Goal: Task Accomplishment & Management: Manage account settings

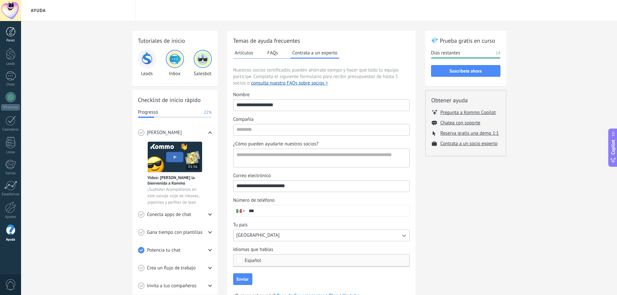
click at [10, 34] on div at bounding box center [11, 32] width 10 height 10
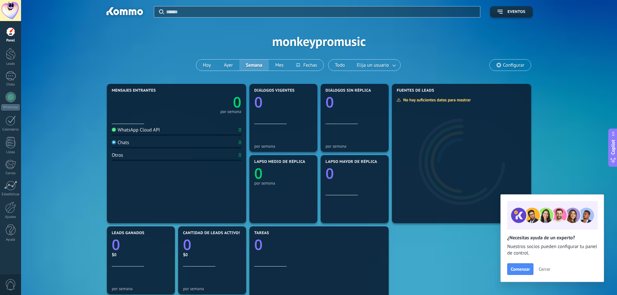
click at [546, 268] on span "Cerrar" at bounding box center [545, 269] width 12 height 5
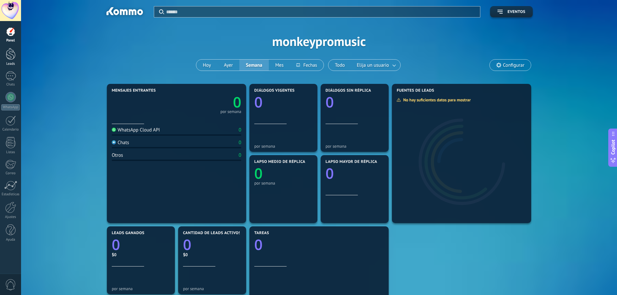
click at [10, 57] on div at bounding box center [11, 54] width 10 height 12
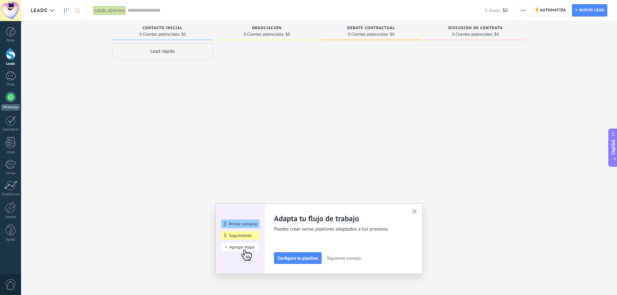
click at [12, 99] on div at bounding box center [11, 97] width 10 height 10
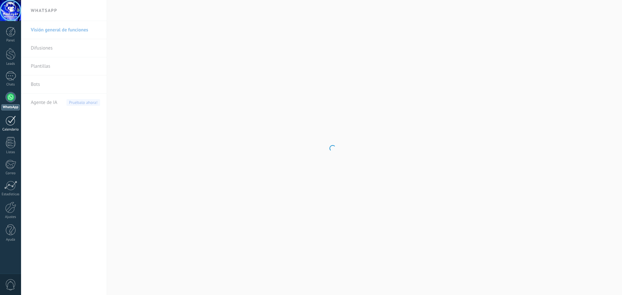
click at [11, 121] on div at bounding box center [11, 121] width 10 height 10
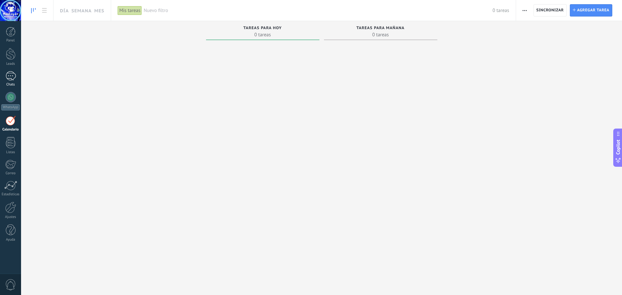
click at [9, 78] on div at bounding box center [11, 75] width 10 height 9
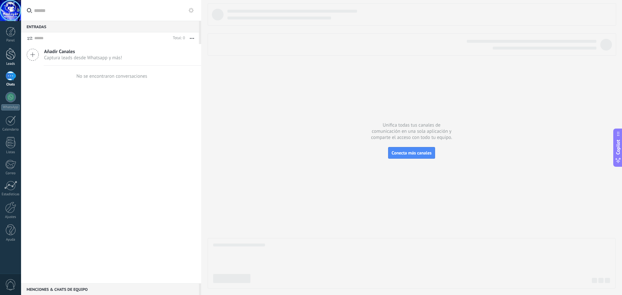
click at [11, 55] on div at bounding box center [11, 54] width 10 height 12
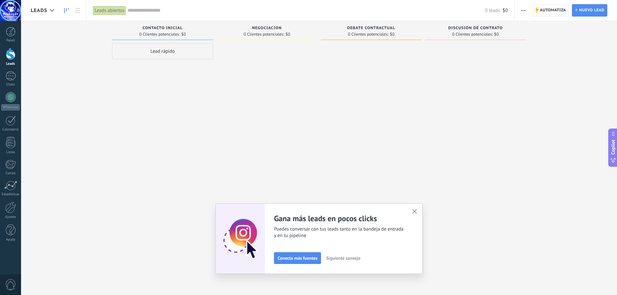
click at [418, 208] on button "button" at bounding box center [415, 212] width 8 height 9
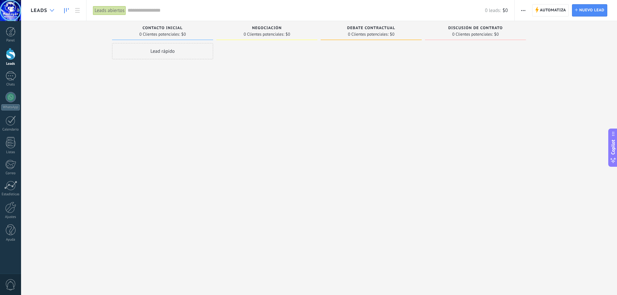
click at [55, 10] on div at bounding box center [52, 10] width 11 height 13
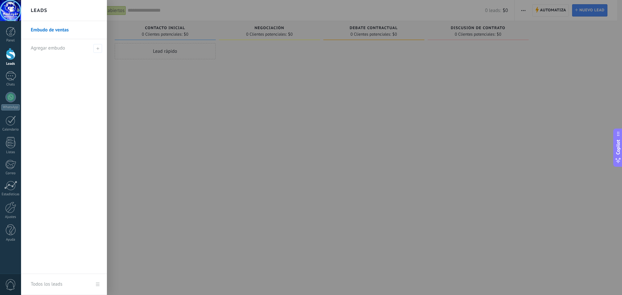
click at [205, 101] on div at bounding box center [332, 147] width 622 height 295
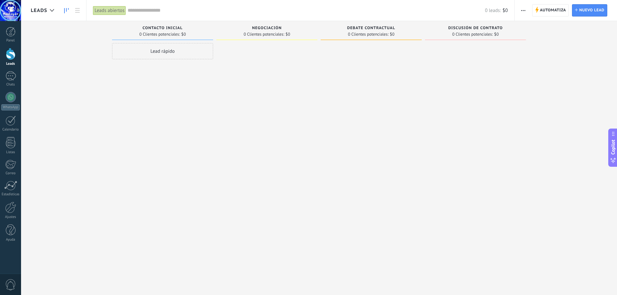
click at [11, 54] on div at bounding box center [11, 54] width 10 height 12
click at [12, 76] on div at bounding box center [11, 75] width 10 height 9
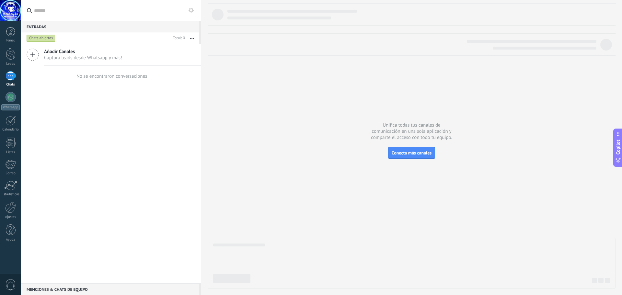
click at [80, 54] on span "Añadir Canales" at bounding box center [83, 52] width 78 height 6
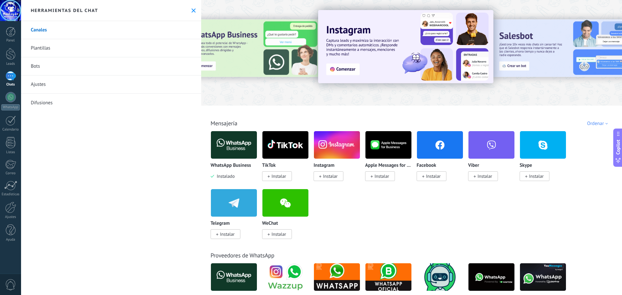
click at [232, 145] on img at bounding box center [234, 144] width 46 height 31
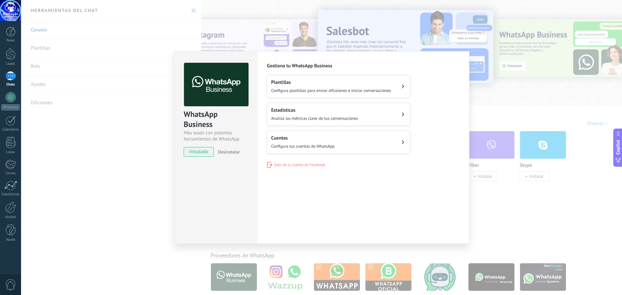
click at [510, 206] on div "WhatsApp Business Más leads con potentes herramientas de WhatsApp instalado Des…" at bounding box center [321, 147] width 601 height 295
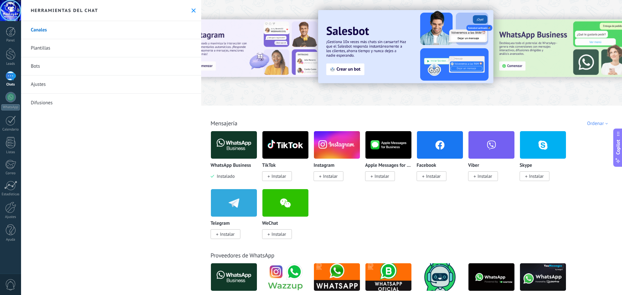
click at [46, 49] on link "Plantillas" at bounding box center [111, 48] width 180 height 18
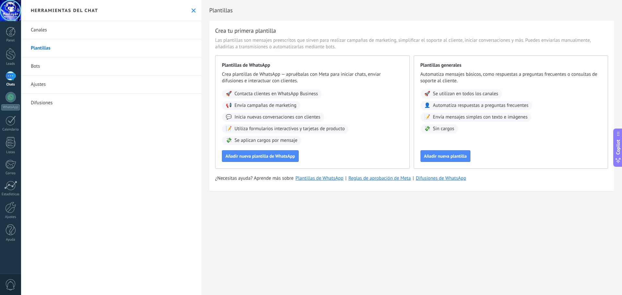
click at [43, 65] on link "Bots" at bounding box center [111, 66] width 180 height 18
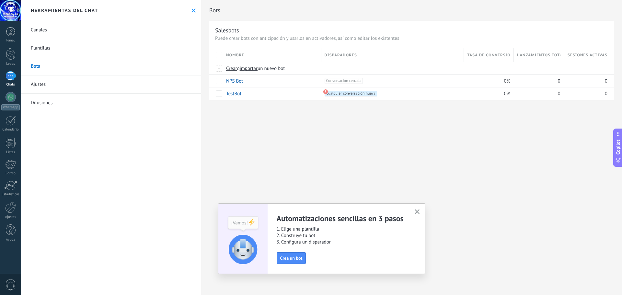
click at [43, 85] on link "Ajustes" at bounding box center [111, 84] width 180 height 18
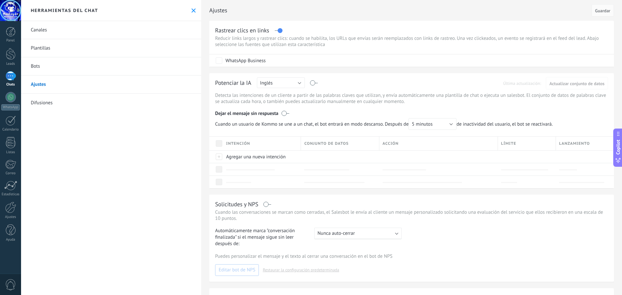
click at [51, 107] on link "Difusiones" at bounding box center [111, 103] width 180 height 18
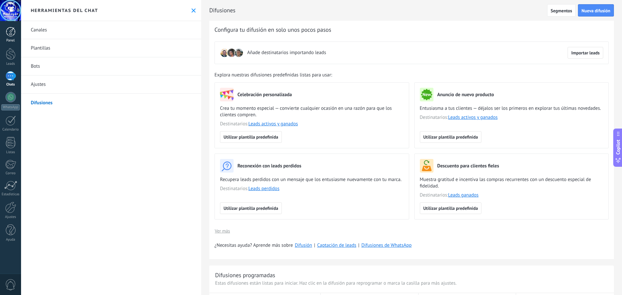
click at [9, 29] on div at bounding box center [11, 32] width 10 height 10
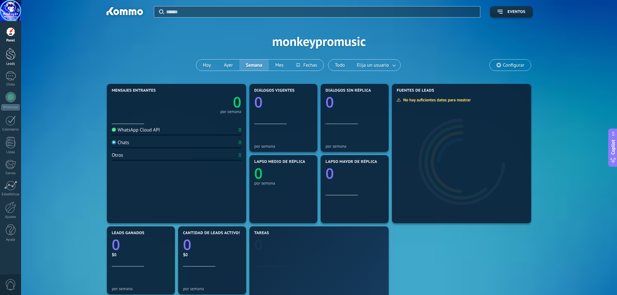
click at [8, 52] on div at bounding box center [11, 54] width 10 height 12
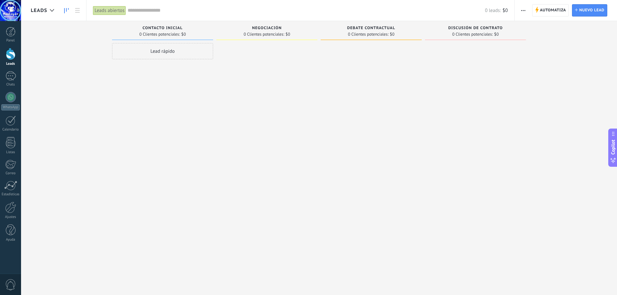
click at [271, 149] on div at bounding box center [266, 148] width 101 height 211
